Goal: Book appointment/travel/reservation

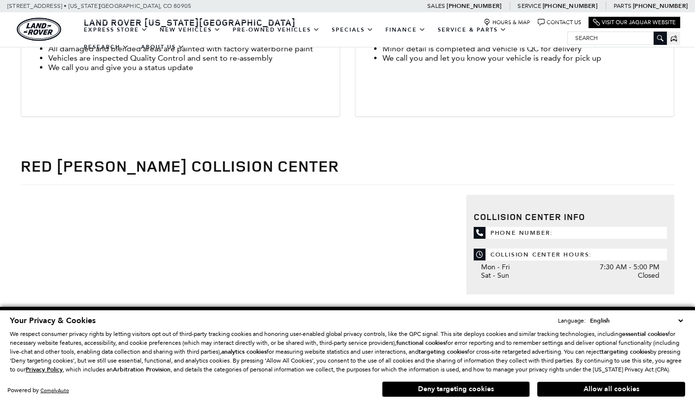
scroll to position [679, 0]
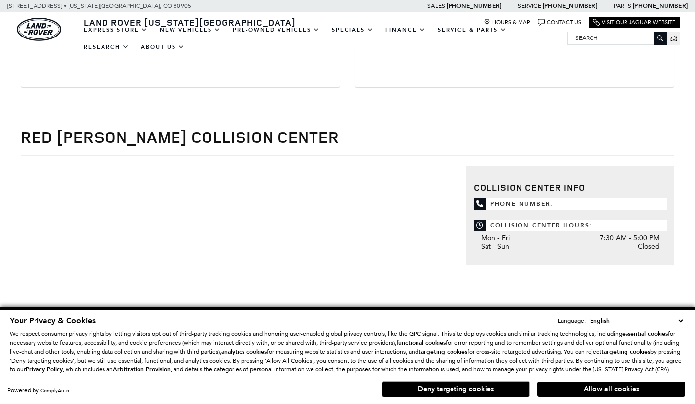
click at [481, 198] on icon at bounding box center [480, 204] width 12 height 12
click at [505, 198] on span "Phone Number:" at bounding box center [570, 204] width 193 height 12
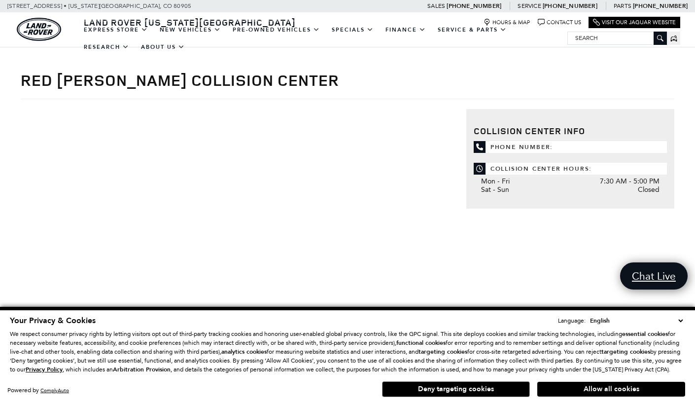
scroll to position [737, 0]
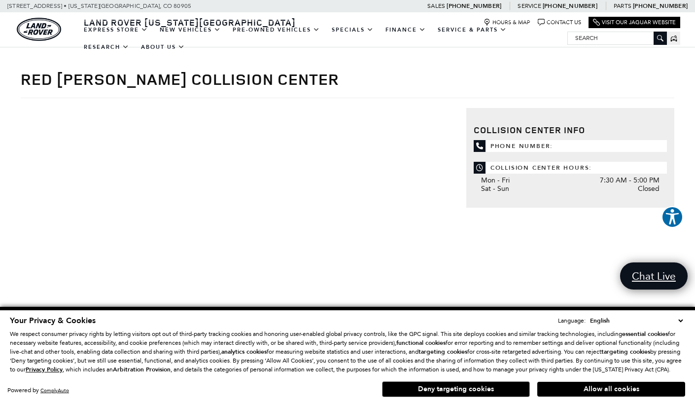
click at [476, 140] on icon at bounding box center [480, 146] width 12 height 12
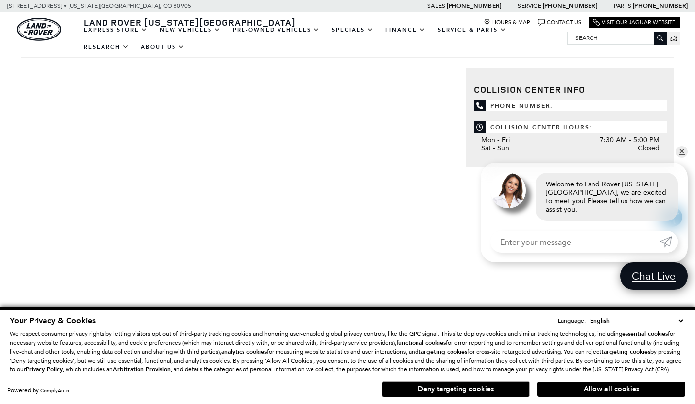
scroll to position [726, 0]
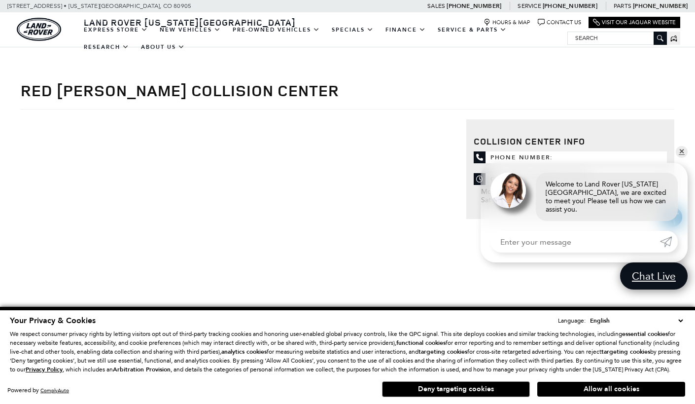
click at [557, 151] on span "Phone Number:" at bounding box center [570, 157] width 193 height 12
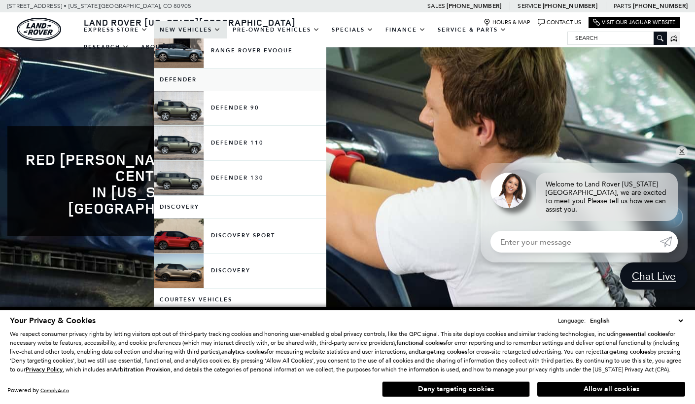
scroll to position [360, 0]
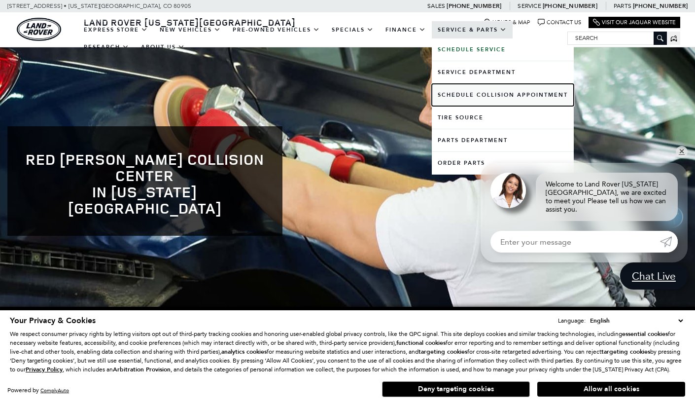
click at [473, 93] on link "Schedule Collision Appointment" at bounding box center [503, 95] width 142 height 22
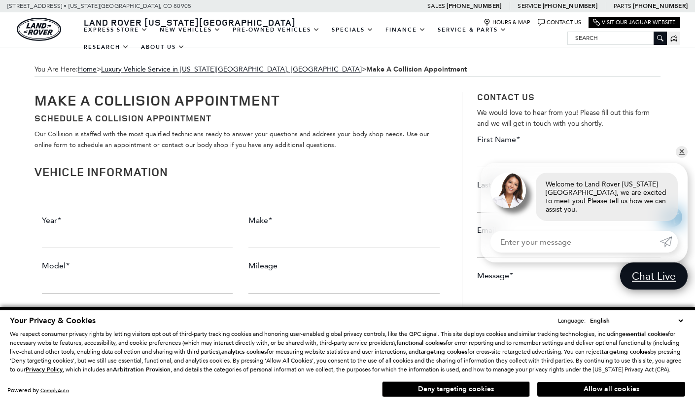
click at [257, 72] on span "Luxury Vehicle Service in [US_STATE][GEOGRAPHIC_DATA], [GEOGRAPHIC_DATA] > Make…" at bounding box center [284, 69] width 366 height 8
click at [248, 70] on link "Luxury Vehicle Service in [US_STATE][GEOGRAPHIC_DATA], [GEOGRAPHIC_DATA]" at bounding box center [231, 69] width 261 height 8
click at [213, 70] on link "Luxury Vehicle Service in [US_STATE][GEOGRAPHIC_DATA], [GEOGRAPHIC_DATA]" at bounding box center [231, 69] width 261 height 8
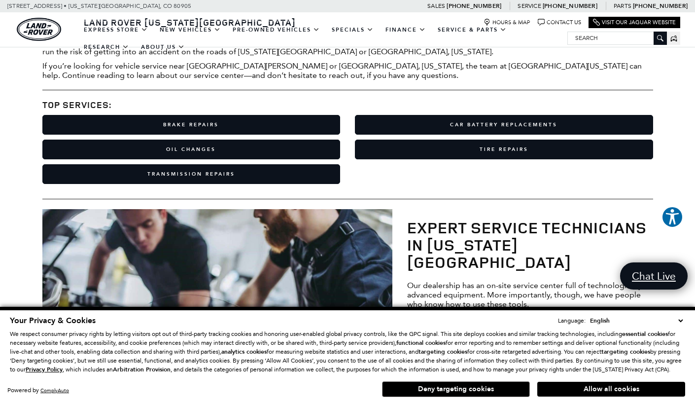
scroll to position [318, 0]
